Goal: Task Accomplishment & Management: Use online tool/utility

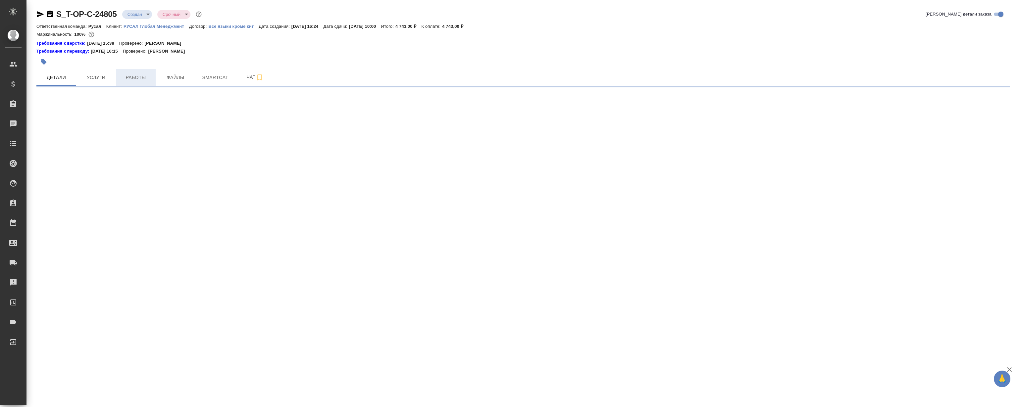
select select "RU"
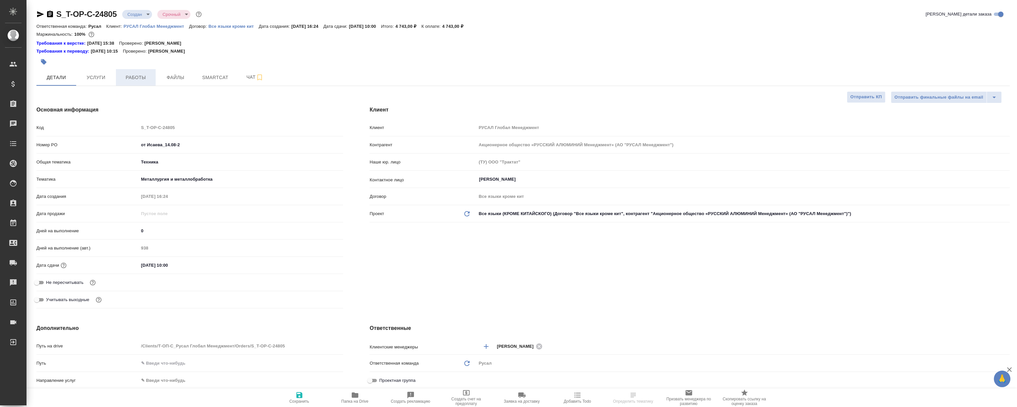
type textarea "x"
click at [136, 75] on span "Работы" at bounding box center [136, 77] width 32 height 8
type input "Журавлева Александра"
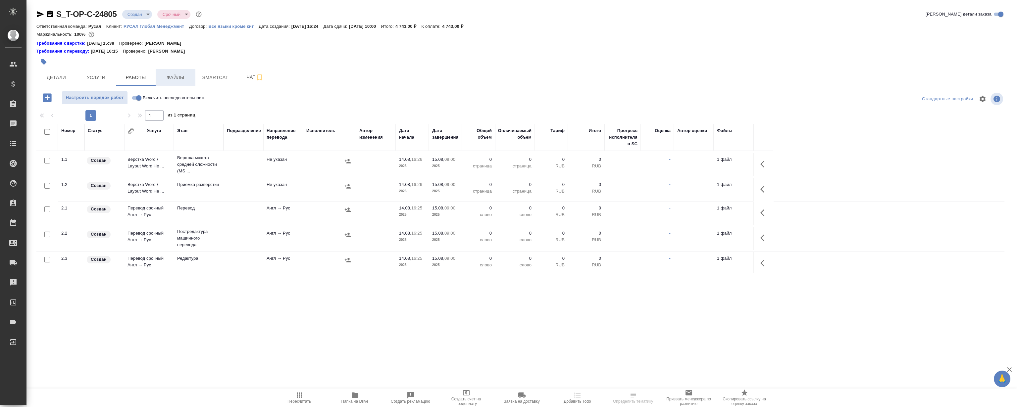
click at [175, 74] on span "Файлы" at bounding box center [176, 77] width 32 height 8
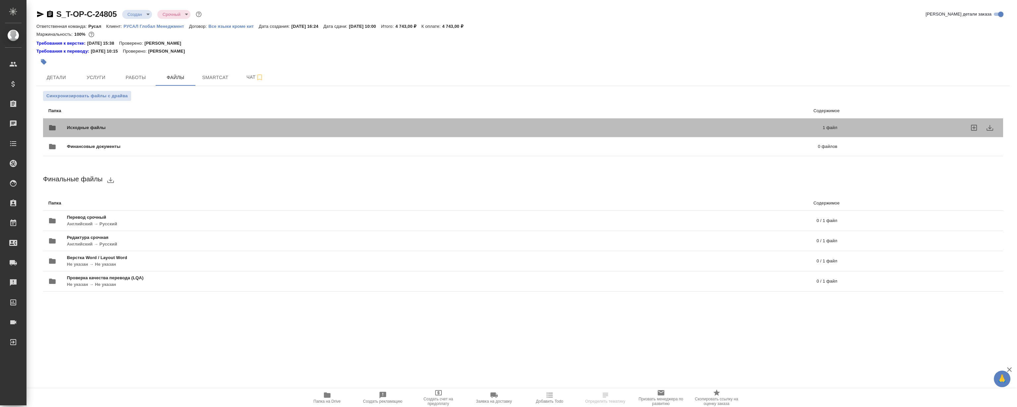
click at [328, 124] on span "Исходные файлы" at bounding box center [265, 127] width 397 height 7
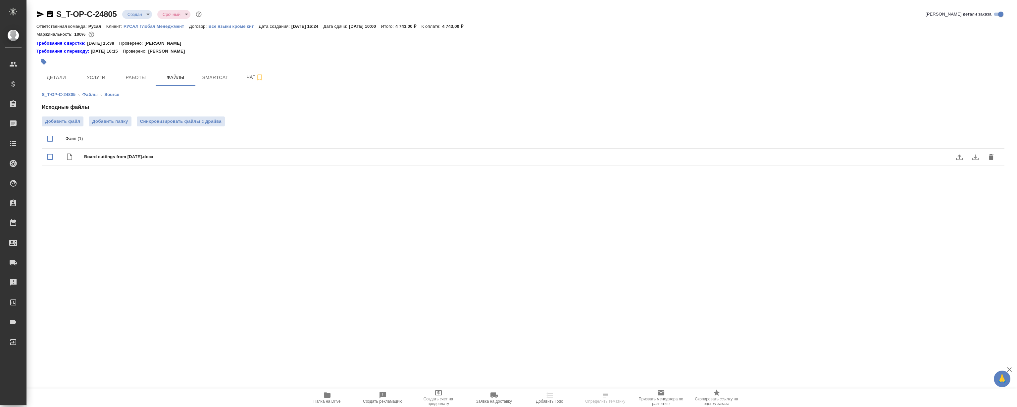
click at [977, 157] on icon "download" at bounding box center [975, 157] width 8 height 8
drag, startPoint x: 128, startPoint y: 74, endPoint x: 138, endPoint y: 75, distance: 10.7
click at [127, 75] on span "Работы" at bounding box center [136, 77] width 32 height 8
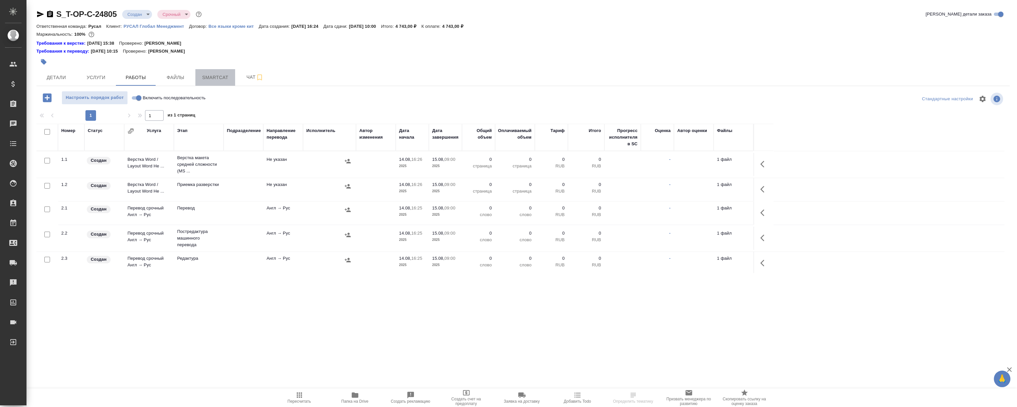
click at [196, 79] on button "Smartcat" at bounding box center [215, 77] width 40 height 17
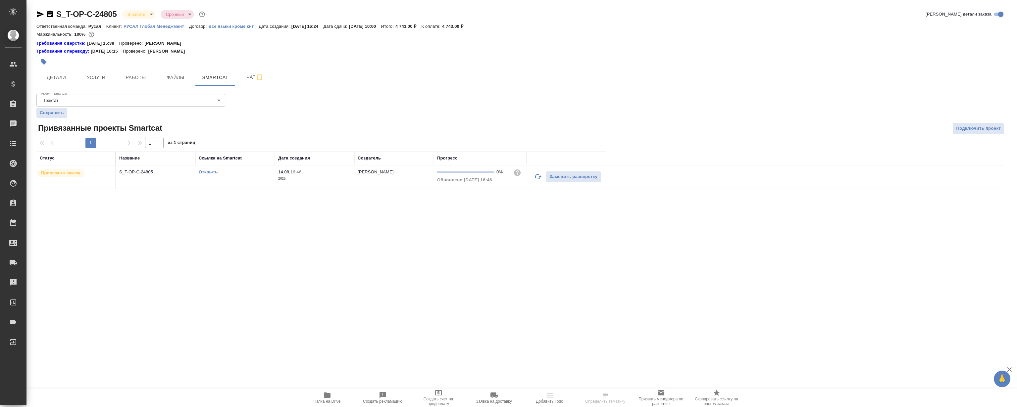
click at [211, 169] on link "Открыть" at bounding box center [208, 171] width 19 height 5
